Goal: Information Seeking & Learning: Learn about a topic

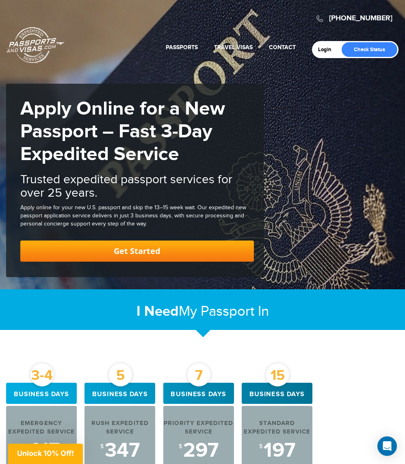
scroll to position [236, 0]
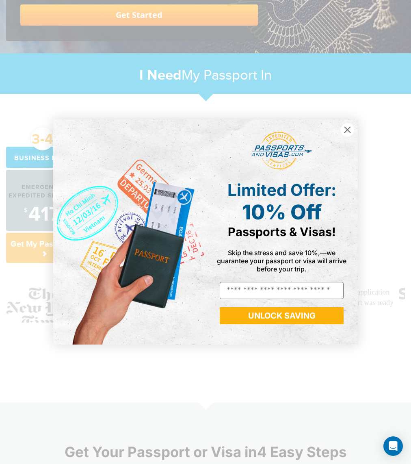
click at [351, 132] on circle "Close dialog" at bounding box center [347, 129] width 13 height 13
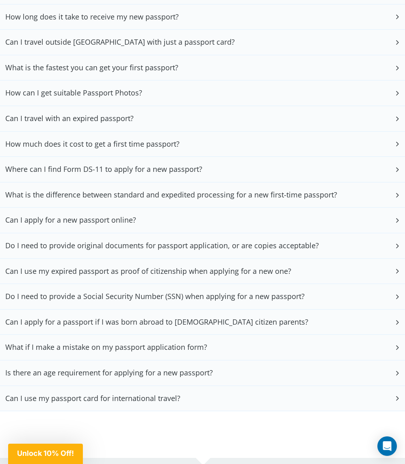
scroll to position [1739, 0]
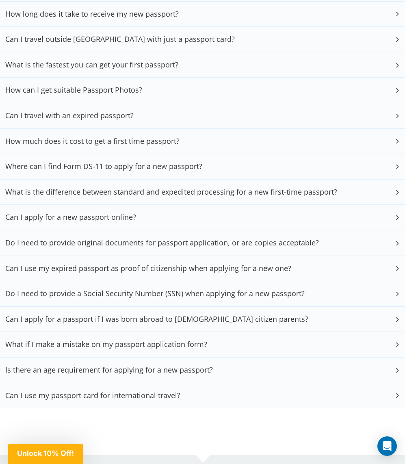
click at [78, 289] on h3 "Do I need to provide a Social Security Number (SSN) when applying for a new pas…" at bounding box center [154, 293] width 299 height 9
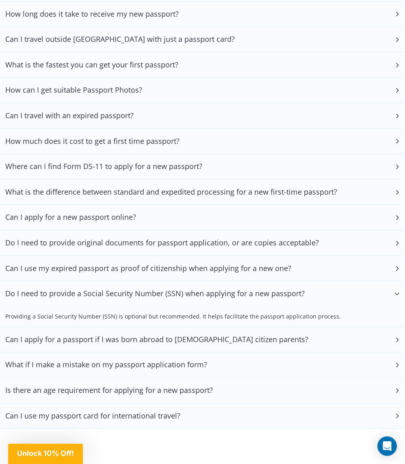
click at [78, 289] on h3 "Do I need to provide a Social Security Number (SSN) when applying for a new pas…" at bounding box center [154, 293] width 299 height 9
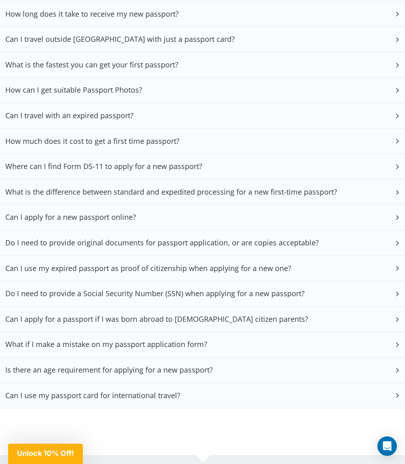
click at [79, 264] on h3 "Can I use my expired passport as proof of citizenship when applying for a new o…" at bounding box center [148, 268] width 286 height 9
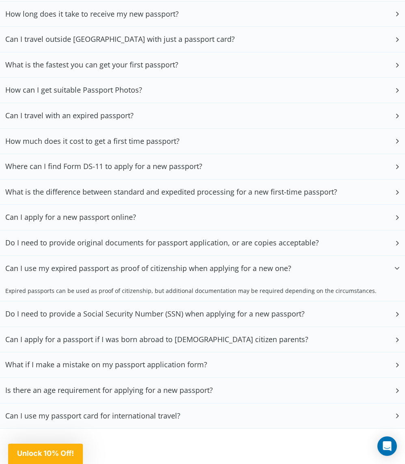
click at [79, 264] on h3 "Can I use my expired passport as proof of citizenship when applying for a new o…" at bounding box center [148, 268] width 286 height 9
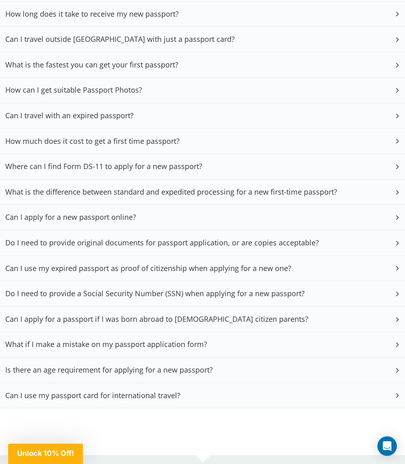
click at [78, 231] on div "Do I need to provide original documents for passport application, or are copies…" at bounding box center [202, 242] width 405 height 25
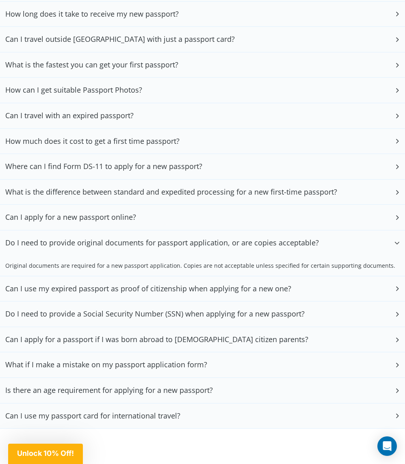
click at [78, 231] on div "Do I need to provide original documents for passport application, or are copies…" at bounding box center [202, 242] width 405 height 25
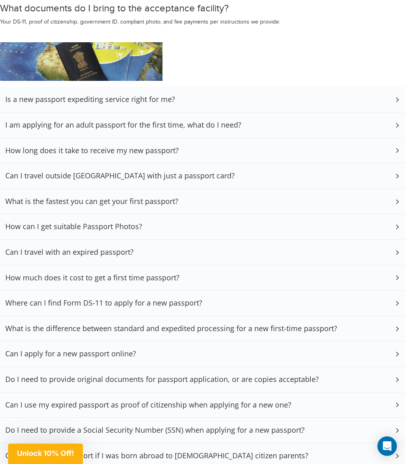
scroll to position [1608, 0]
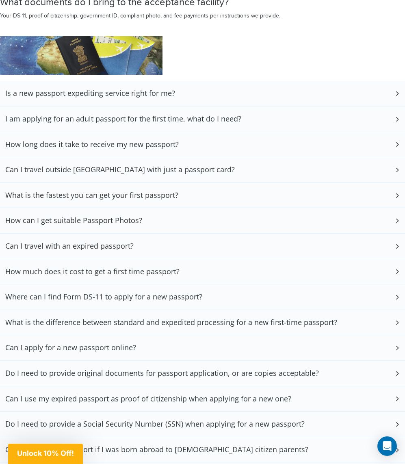
click at [85, 115] on h3 "I am applying for an adult passport for the first time, what do I need?" at bounding box center [123, 119] width 236 height 9
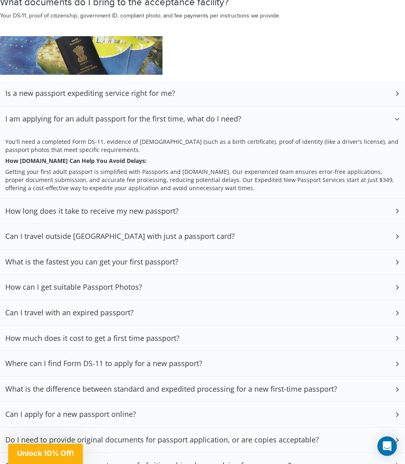
scroll to position [1616, 0]
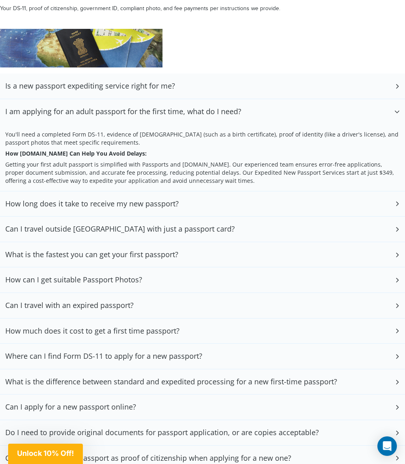
click at [169, 130] on div "You'll need a completed Form DS-11, evidence of [DEMOGRAPHIC_DATA] (such as a b…" at bounding box center [202, 157] width 405 height 67
click at [82, 160] on p "Getting your first adult passport is simplified with Passports and [DOMAIN_NAME…" at bounding box center [202, 172] width 394 height 24
click at [82, 199] on h3 "How long does it take to receive my new passport?" at bounding box center [91, 203] width 173 height 9
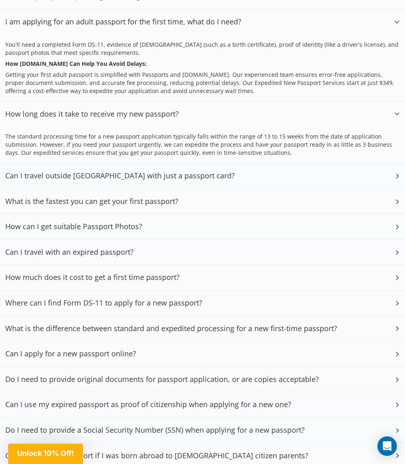
scroll to position [1707, 0]
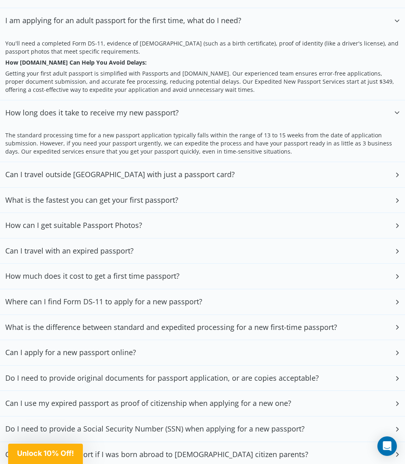
click at [149, 213] on div "How can I get suitable Passport Photos?" at bounding box center [202, 225] width 405 height 25
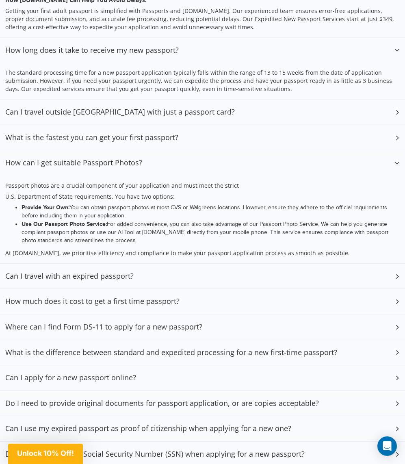
scroll to position [1771, 0]
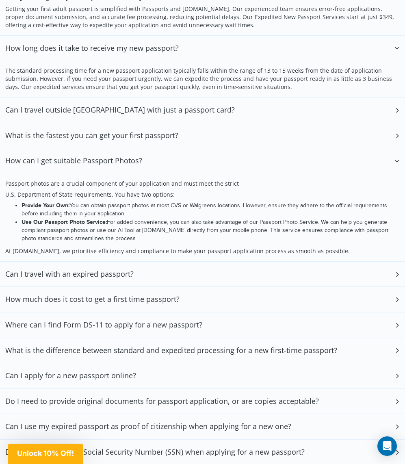
click at [136, 363] on div "Can I apply for a new passport online?" at bounding box center [202, 375] width 405 height 25
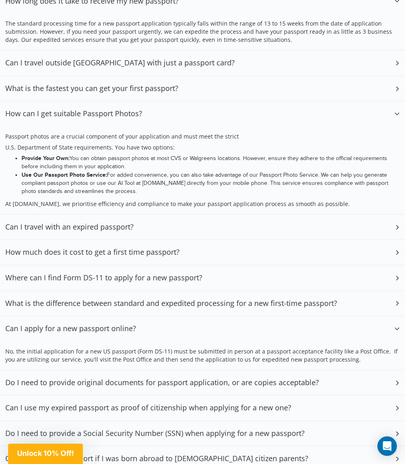
scroll to position [1849, 0]
